Goal: Transaction & Acquisition: Obtain resource

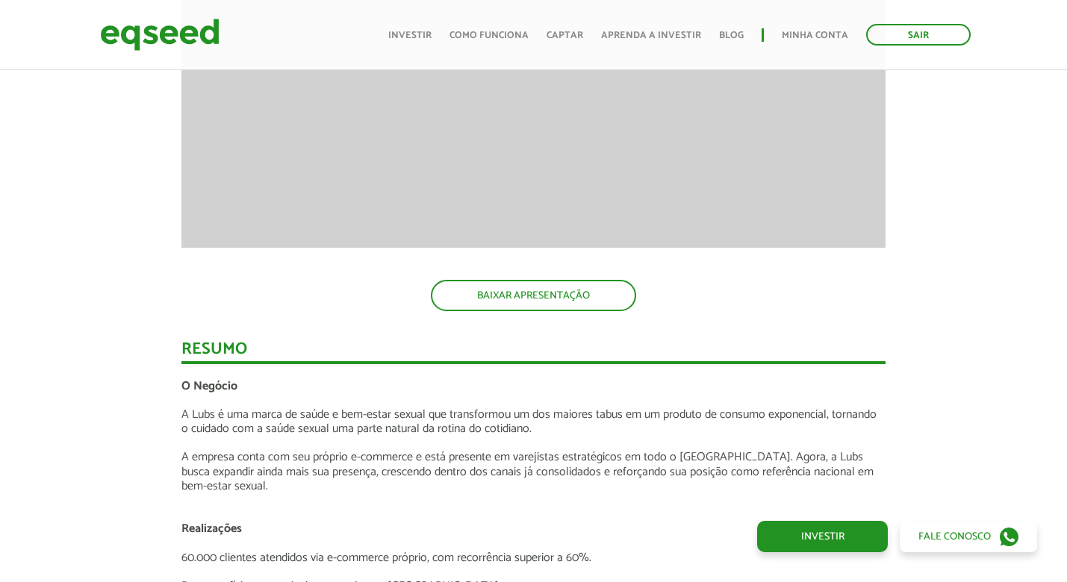
scroll to position [1579, 0]
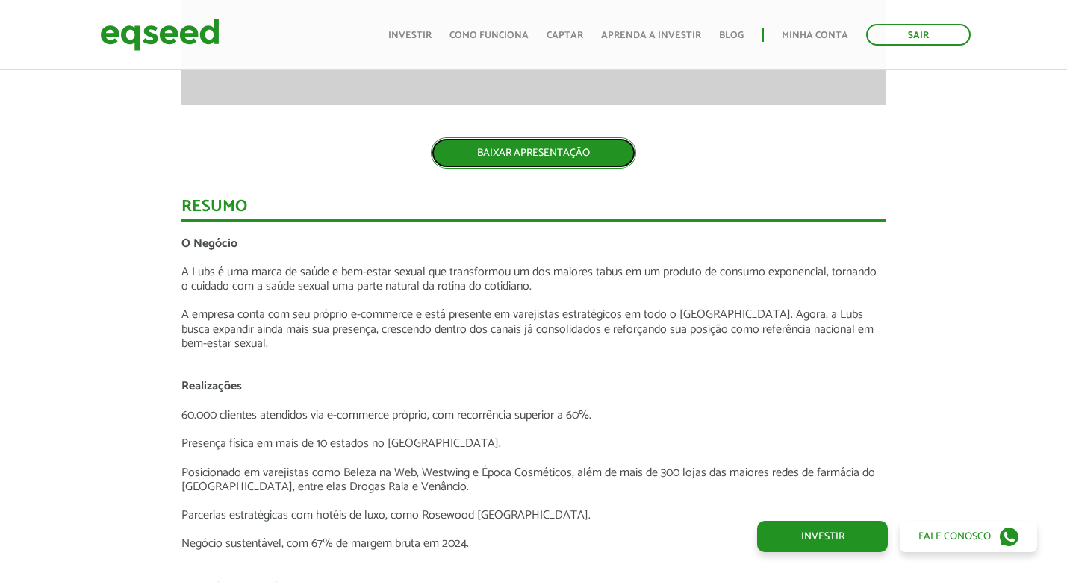
click at [515, 152] on link "BAIXAR APRESENTAÇÃO" at bounding box center [533, 152] width 205 height 31
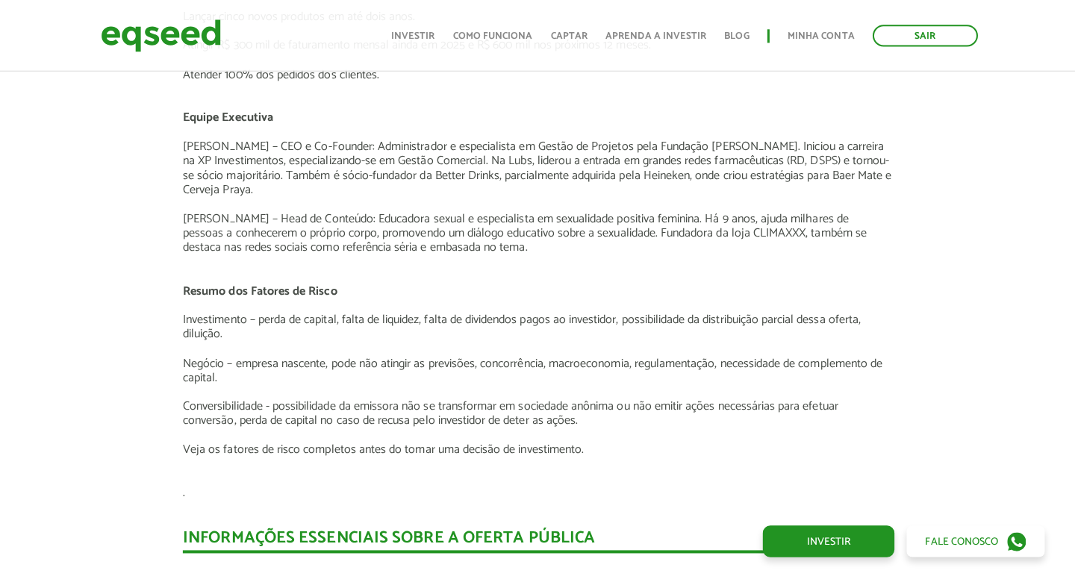
scroll to position [2558, 0]
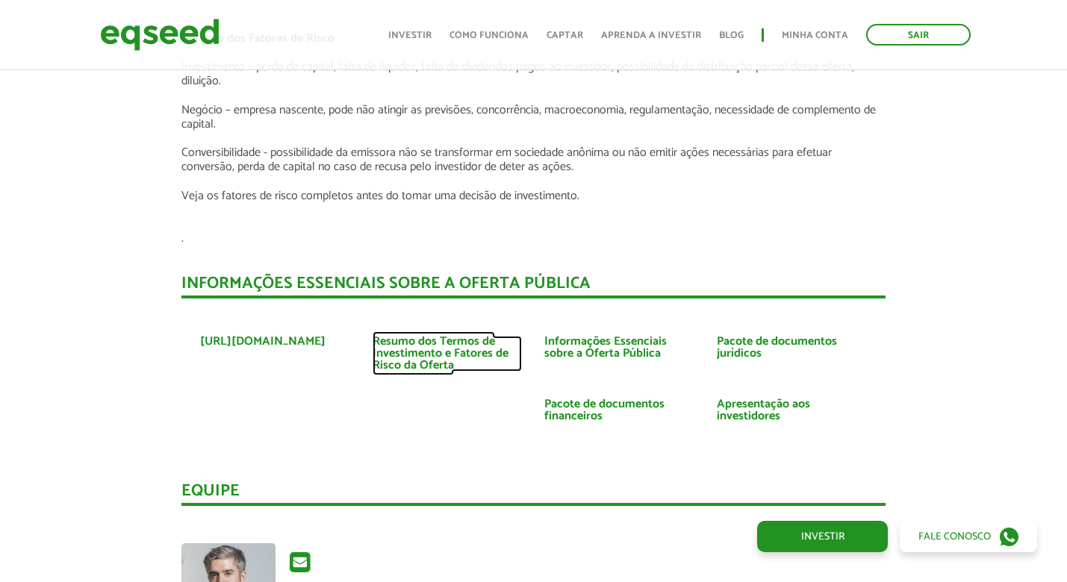
click at [429, 341] on link "Resumo dos Termos de Investimento e Fatores de Risco da Oferta" at bounding box center [448, 354] width 150 height 36
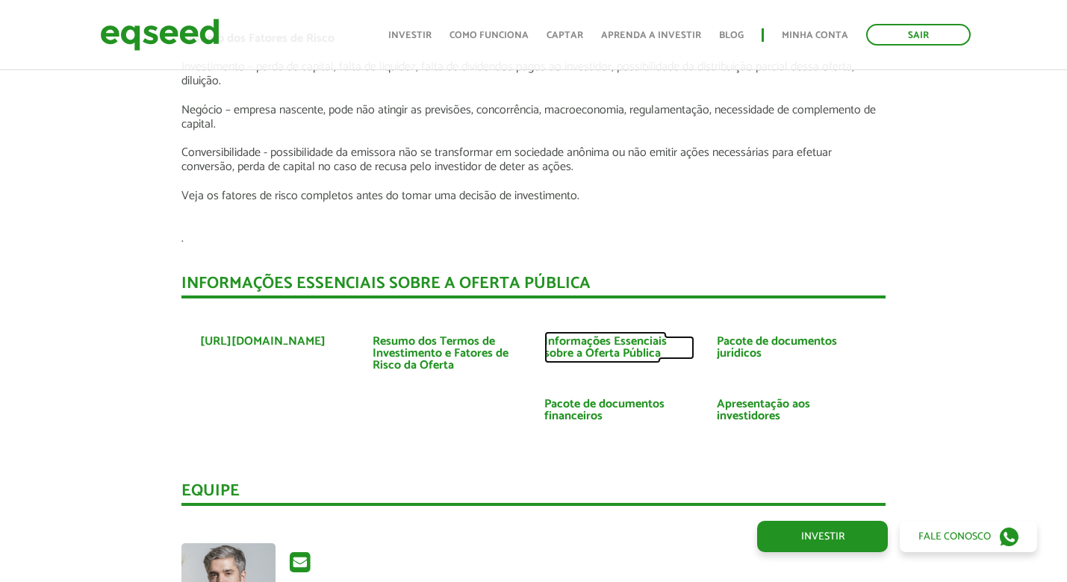
click at [575, 337] on link "Informações Essenciais sobre a Oferta Pública" at bounding box center [619, 348] width 150 height 24
click at [676, 314] on ul "[URL][DOMAIN_NAME] Resumo dos Termos de Investimento e Fatores de Risco da Ofer…" at bounding box center [533, 383] width 704 height 139
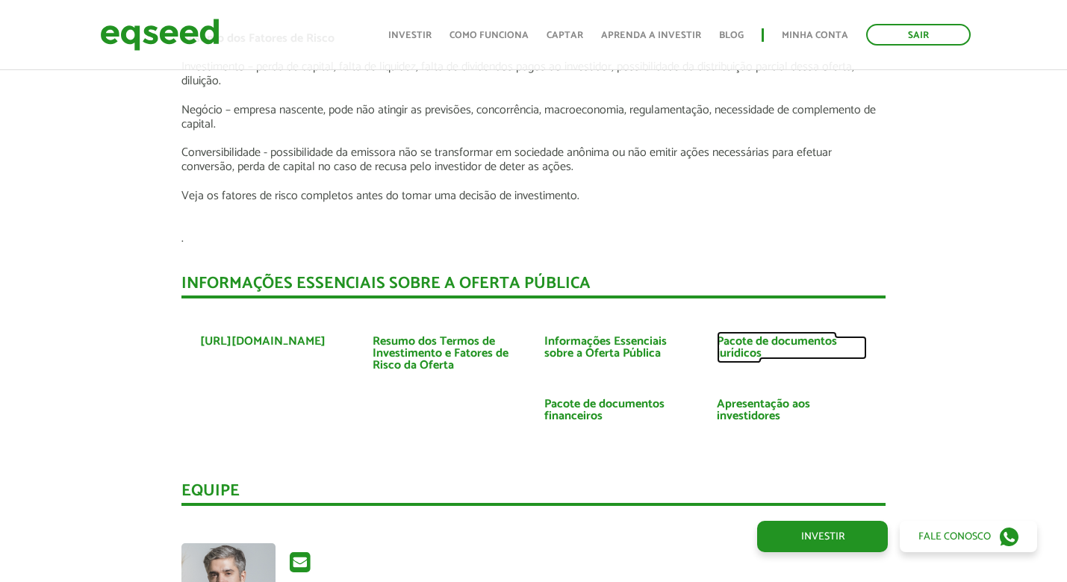
click at [729, 336] on link "Pacote de documentos jurídicos" at bounding box center [792, 348] width 150 height 24
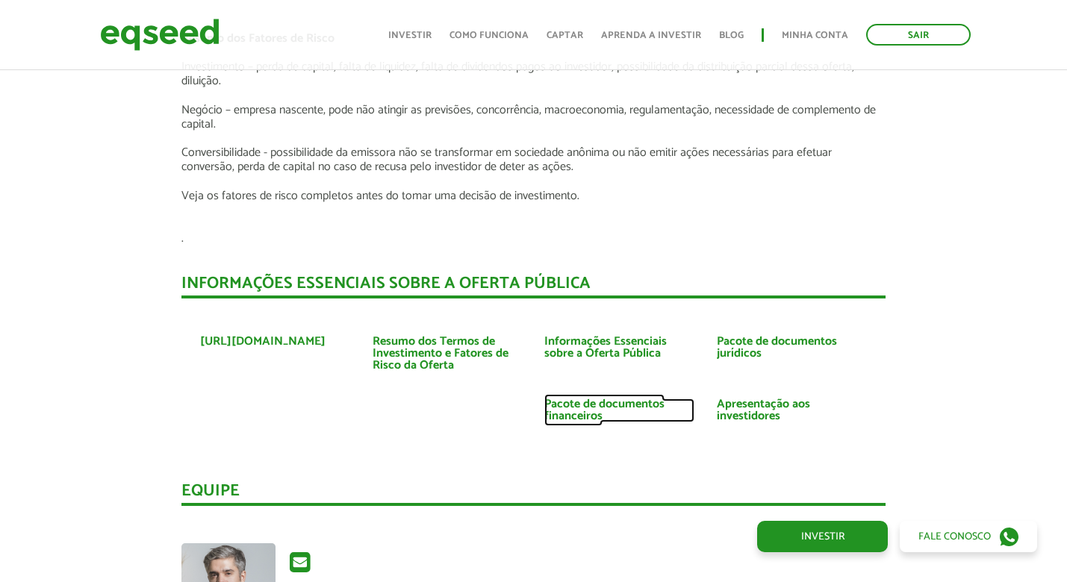
click at [569, 400] on link "Pacote de documentos financeiros" at bounding box center [619, 411] width 150 height 24
click at [561, 414] on li "Pacote de documentos financeiros" at bounding box center [619, 415] width 172 height 32
click at [561, 399] on link "Pacote de documentos financeiros" at bounding box center [619, 411] width 150 height 24
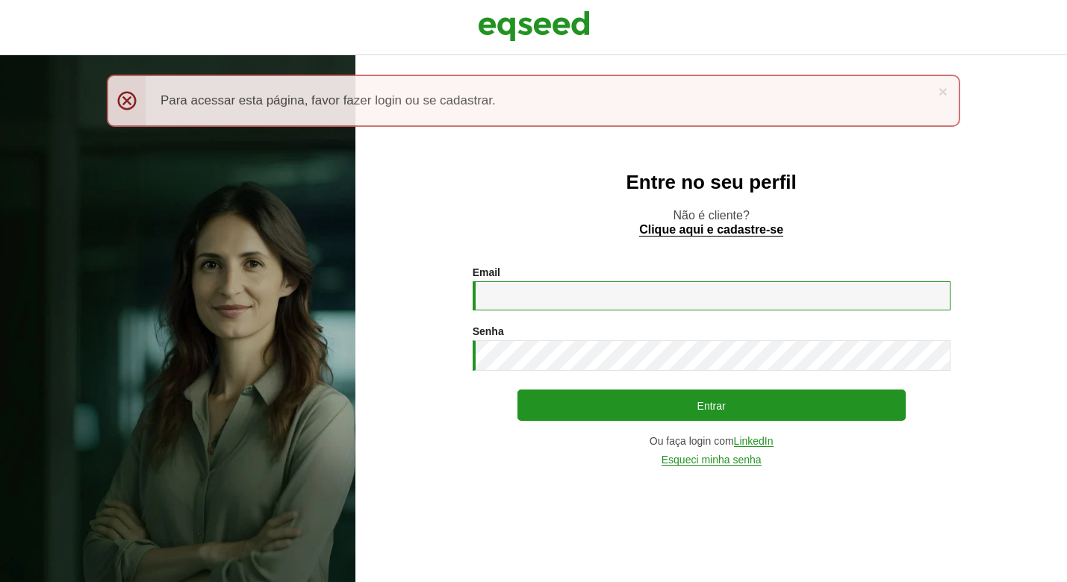
click at [494, 300] on input "Email *" at bounding box center [712, 295] width 478 height 29
type input "**********"
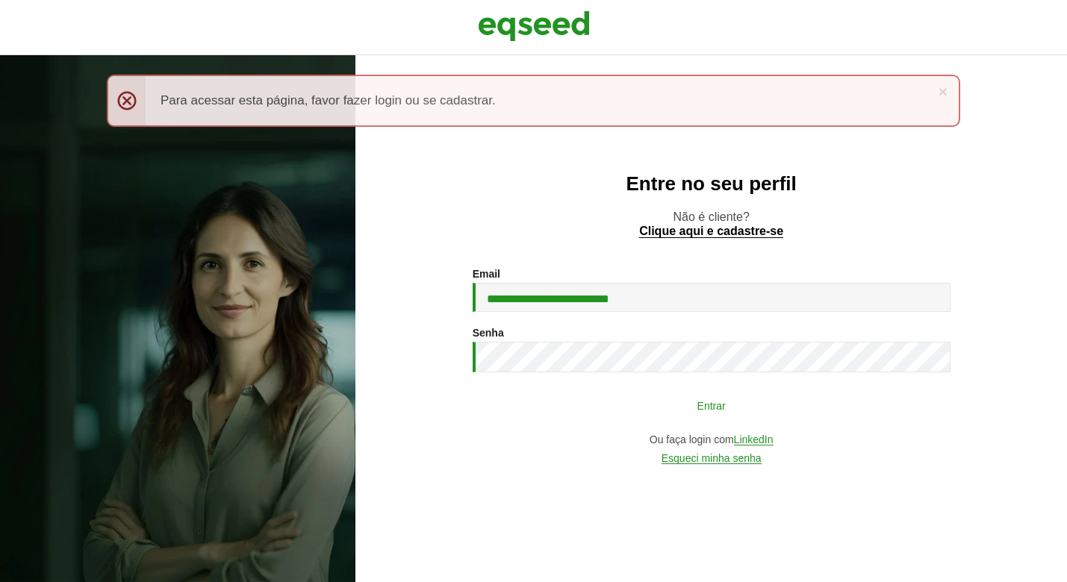
click at [717, 404] on button "Entrar" at bounding box center [711, 405] width 388 height 28
